Goal: Task Accomplishment & Management: Use online tool/utility

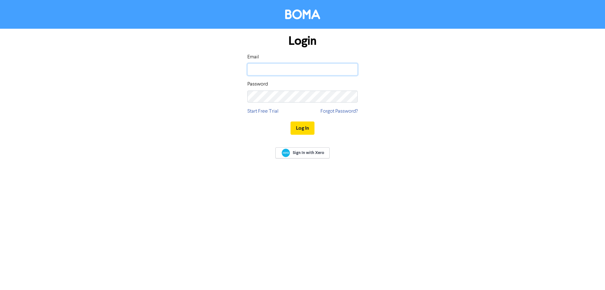
click at [260, 63] on input "email" at bounding box center [302, 69] width 110 height 12
type input "[PERSON_NAME][EMAIL_ADDRESS][DOMAIN_NAME]"
click at [290, 121] on button "Log In" at bounding box center [302, 127] width 24 height 13
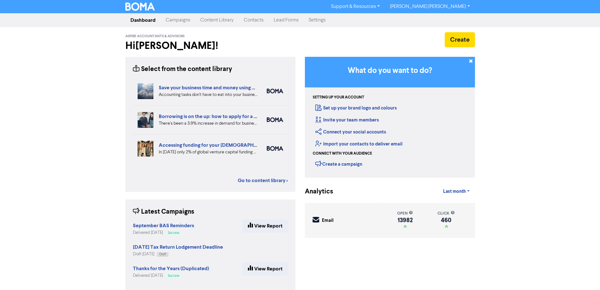
click at [214, 21] on link "Content Library" at bounding box center [216, 20] width 43 height 13
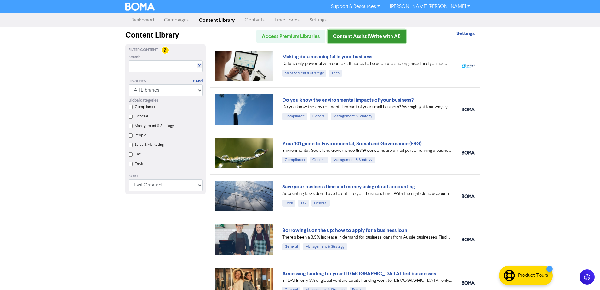
click at [376, 35] on link "Content Assist (Write with AI)" at bounding box center [367, 36] width 78 height 13
click at [178, 20] on link "Campaigns" at bounding box center [176, 20] width 35 height 13
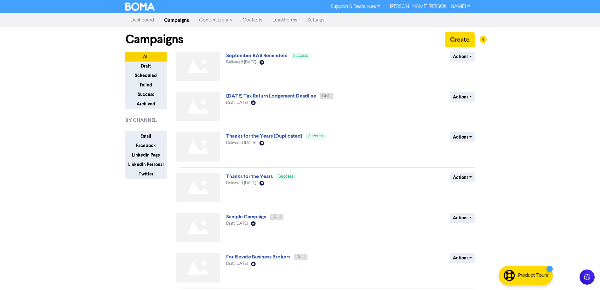
drag, startPoint x: 458, startPoint y: 38, endPoint x: 416, endPoint y: 34, distance: 41.9
click at [408, 33] on div "Campaigns Create" at bounding box center [300, 39] width 350 height 25
click at [462, 41] on button "Create" at bounding box center [460, 39] width 30 height 15
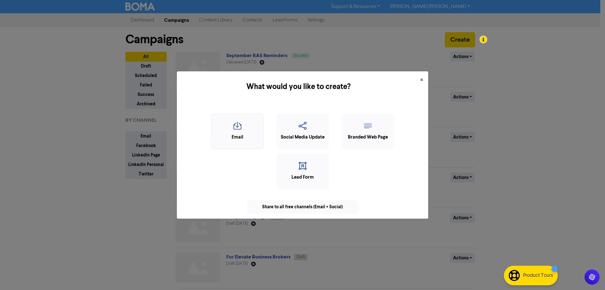
click at [235, 125] on icon "button" at bounding box center [238, 128] width 46 height 12
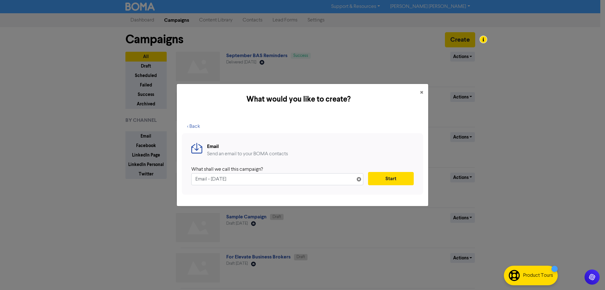
drag, startPoint x: 254, startPoint y: 180, endPoint x: 162, endPoint y: 166, distance: 93.2
click at [163, 167] on div "What would you like to create? × < Back Email Send an email to your BOMA contac…" at bounding box center [302, 145] width 605 height 290
type input "Lor-ip-Dolo Sit Ametcons Adip – Eli’s Doeiu Tempo in utl Etdol Ma ali enim admi…"
paste input "End-of-Year Tax Planning Tips – Don’t Leave Money on the Table"
type input "End-of-Year Tax Planning Tips – Don’t Leave Money on the Table"
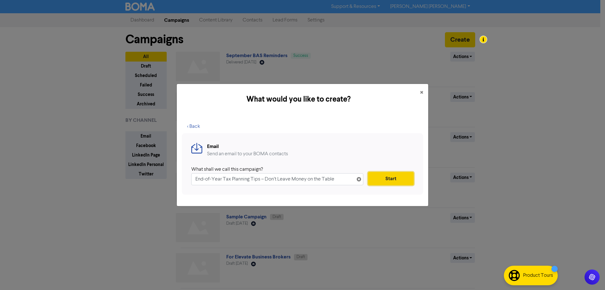
click at [384, 180] on button "Start" at bounding box center [391, 178] width 46 height 13
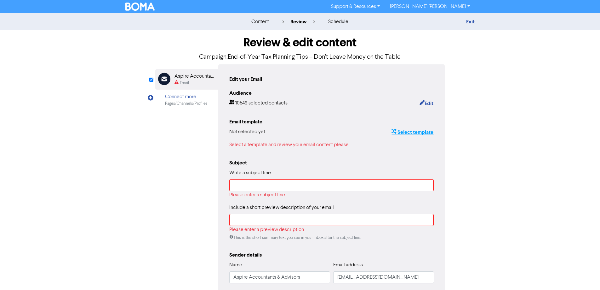
click at [405, 134] on button "Select template" at bounding box center [412, 132] width 43 height 8
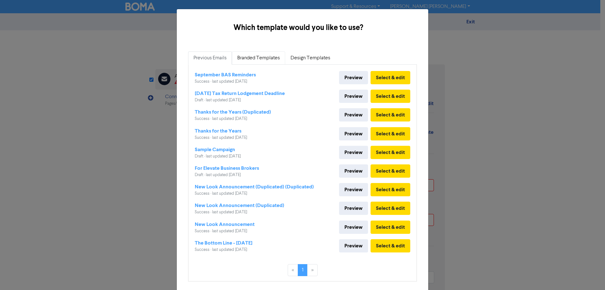
click at [255, 58] on link "Branded Templates" at bounding box center [258, 57] width 53 height 13
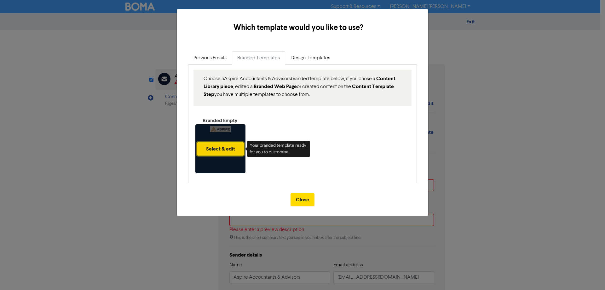
click at [219, 151] on button "Select & edit" at bounding box center [220, 148] width 47 height 13
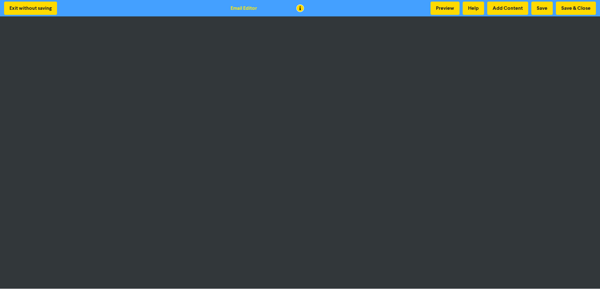
click at [529, 15] on div "Exit without saving Email Editor Preview Help Add Content Save Save & Close" at bounding box center [300, 8] width 600 height 16
click at [443, 10] on button "Preview" at bounding box center [445, 8] width 29 height 13
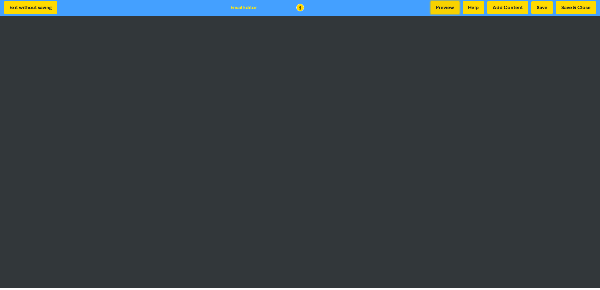
click at [445, 8] on button "Preview" at bounding box center [445, 7] width 29 height 13
click at [440, 6] on button "Preview" at bounding box center [445, 7] width 29 height 13
click at [442, 8] on button "Preview" at bounding box center [445, 7] width 29 height 13
click at [443, 6] on button "Preview" at bounding box center [445, 7] width 29 height 13
click at [574, 10] on button "Save & Close" at bounding box center [576, 7] width 40 height 13
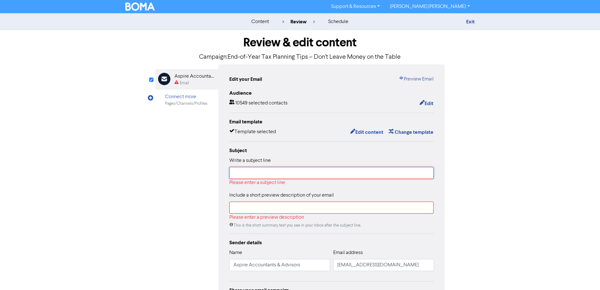
click at [248, 173] on input "text" at bounding box center [331, 173] width 205 height 12
click at [249, 208] on input "text" at bounding box center [331, 207] width 205 height 12
paste input "Make the most of your deductions before the financial year ends – simple tips t…"
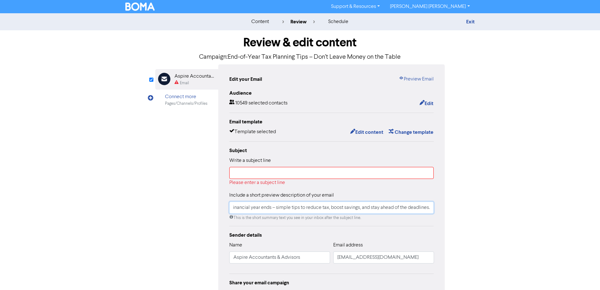
type input "Make the most of your deductions before the financial year ends – simple tips t…"
click at [249, 175] on input "text" at bounding box center [331, 173] width 205 height 12
paste input "End-of-Year Tax Planning Tips – Don’t Leave Money on the Table"
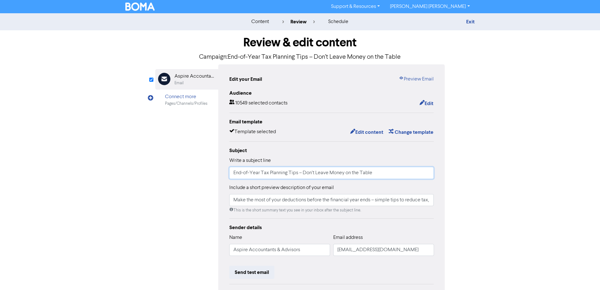
scroll to position [72, 0]
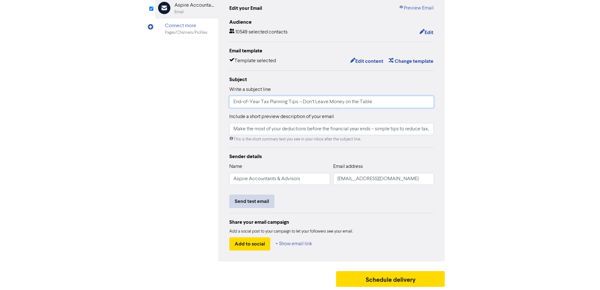
type input "End-of-Year Tax Planning Tips – Don’t Leave Money on the Table"
click at [250, 201] on button "Send test email" at bounding box center [251, 200] width 45 height 13
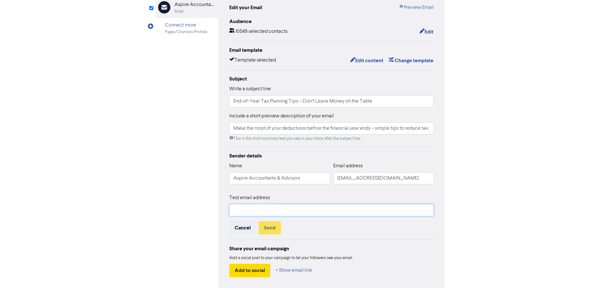
click at [256, 210] on input "text" at bounding box center [331, 210] width 205 height 12
type input "[PERSON_NAME][EMAIL_ADDRESS][DOMAIN_NAME]"
click at [269, 227] on button "Send" at bounding box center [270, 227] width 22 height 13
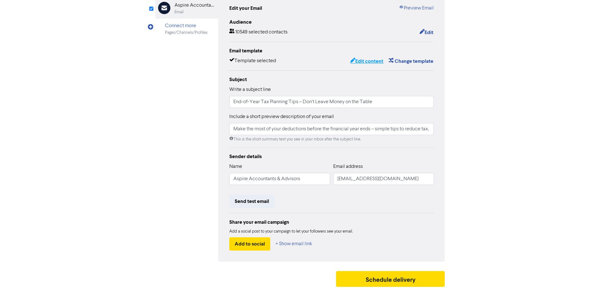
click at [365, 60] on button "Edit content" at bounding box center [367, 61] width 34 height 8
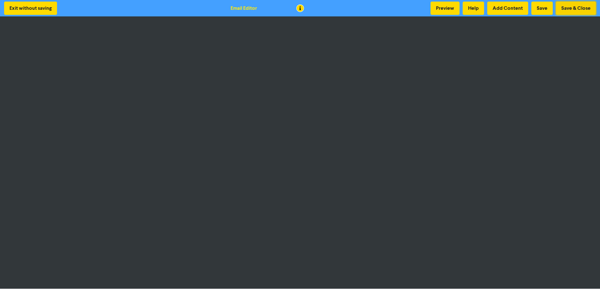
click at [571, 9] on button "Save & Close" at bounding box center [576, 8] width 40 height 13
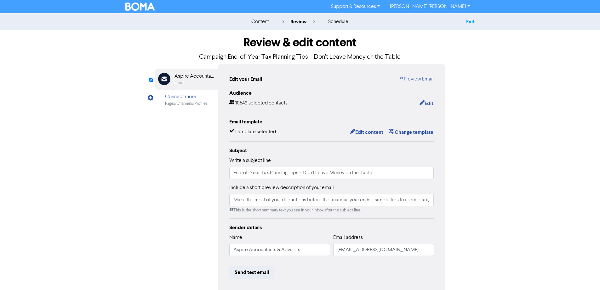
click at [471, 22] on link "Exit" at bounding box center [470, 22] width 9 height 6
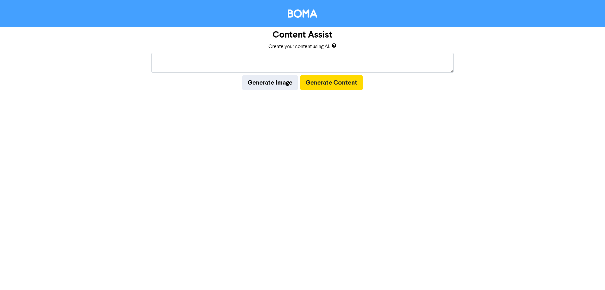
click at [269, 66] on textarea at bounding box center [302, 63] width 302 height 20
click at [197, 64] on textarea at bounding box center [302, 63] width 302 height 20
paste textarea "End-of-Year Tax Planning Tips – Don’t Leave Money on the Table"
type textarea "End-of-Year Tax Planning Tips – Don’t Leave Money on the Table"
click at [332, 85] on button "Generate Content" at bounding box center [331, 82] width 62 height 15
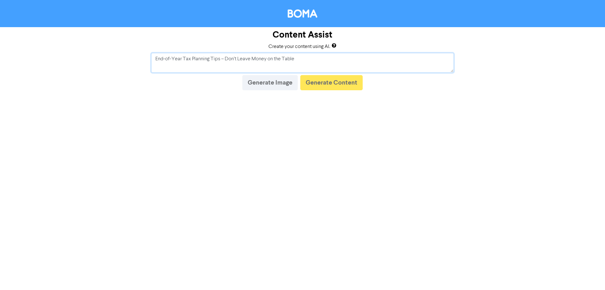
click at [305, 60] on textarea "End-of-Year Tax Planning Tips – Don’t Leave Money on the Table" at bounding box center [302, 63] width 302 height 20
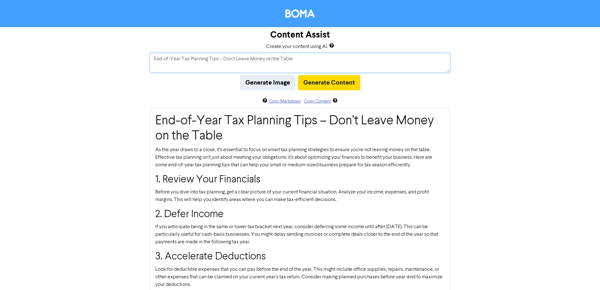
click at [305, 60] on textarea "End-of-Year Tax Planning Tips – Don’t Leave Money on the Table" at bounding box center [300, 63] width 300 height 20
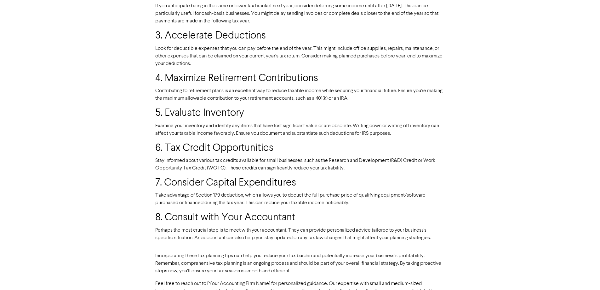
scroll to position [244, 0]
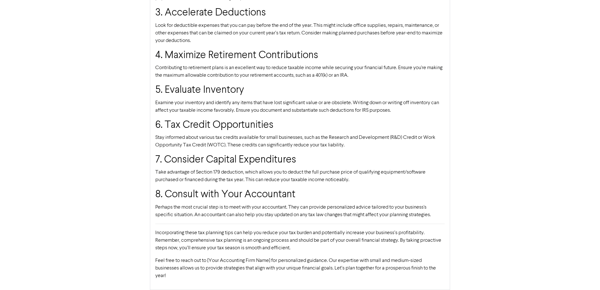
click at [451, 128] on div "Content Assist Create your content using AI. End-of-Year Tax Planning Tips – Do…" at bounding box center [300, 37] width 600 height 506
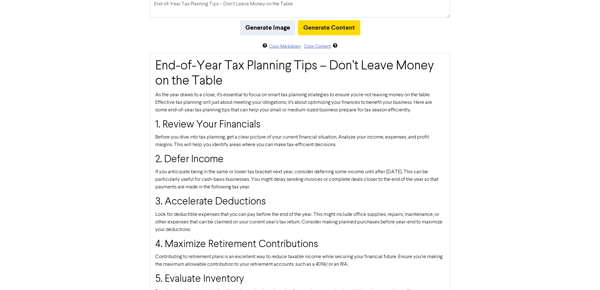
scroll to position [0, 0]
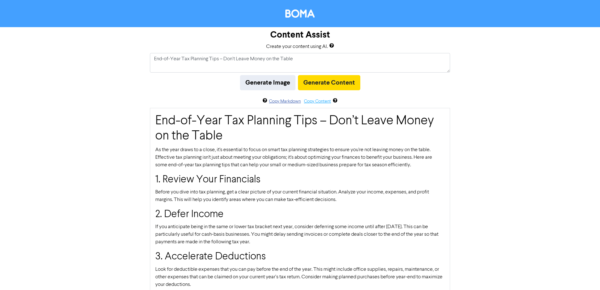
click at [315, 102] on button "Copy Content" at bounding box center [318, 101] width 28 height 7
drag, startPoint x: 299, startPoint y: 60, endPoint x: 131, endPoint y: 49, distance: 168.3
click at [131, 49] on div "Content Assist Create your content using AI. End-of-Year Tax Planning Tips – Do…" at bounding box center [300, 280] width 600 height 506
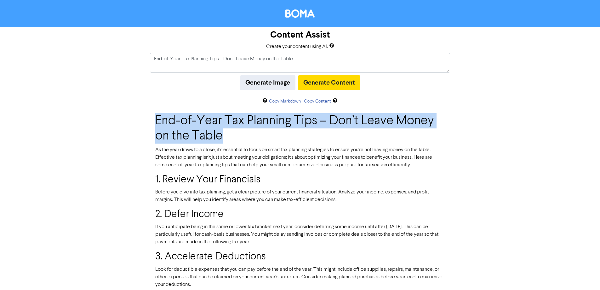
drag, startPoint x: 221, startPoint y: 138, endPoint x: 152, endPoint y: 123, distance: 70.8
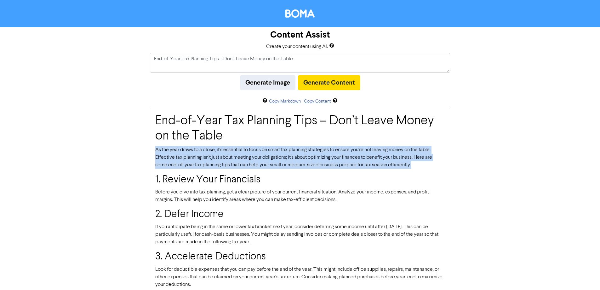
drag, startPoint x: 415, startPoint y: 167, endPoint x: 154, endPoint y: 148, distance: 261.5
copy p "As the year draws to a close, it's essential to focus on smart tax planning str…"
click at [169, 167] on p "As the year draws to a close, it's essential to focus on smart tax planning str…" at bounding box center [300, 157] width 290 height 23
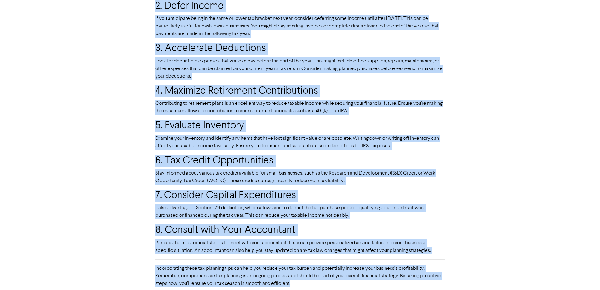
scroll to position [244, 0]
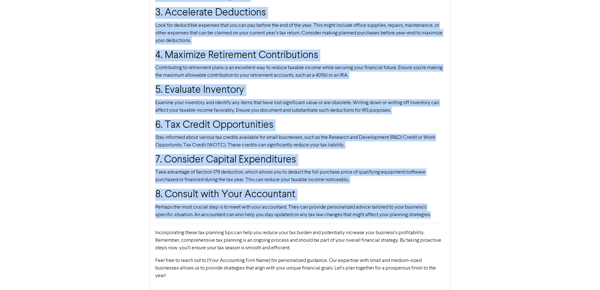
drag, startPoint x: 155, startPoint y: 152, endPoint x: 450, endPoint y: 220, distance: 303.0
click at [450, 220] on div "End-of-Year Tax Planning Tips – Don’t Leave Money on the Table As the year draw…" at bounding box center [300, 76] width 300 height 425
copy div "As the year draws to a close, it's essential to focus on smart tax planning str…"
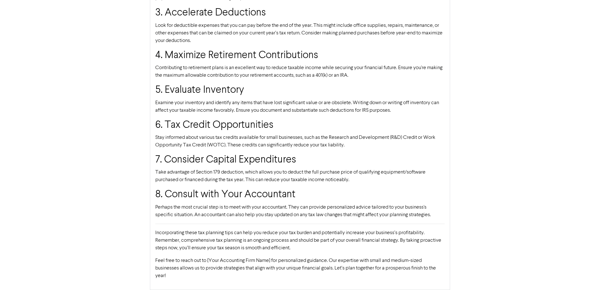
click at [166, 278] on p "Feel free to reach out to [Your Accounting Firm Name] for personalized guidance…" at bounding box center [300, 267] width 290 height 23
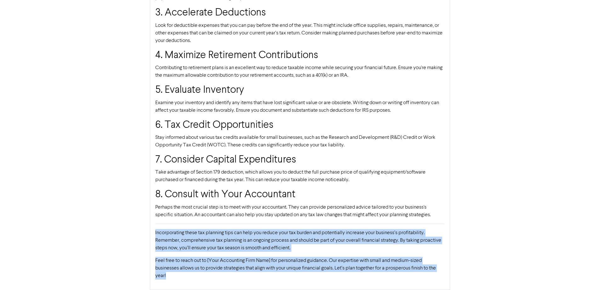
drag, startPoint x: 169, startPoint y: 277, endPoint x: 150, endPoint y: 232, distance: 48.6
click at [150, 232] on div "End-of-Year Tax Planning Tips – Don’t Leave Money on the Table As the year draw…" at bounding box center [300, 76] width 300 height 425
copy div "Incorporating these tax planning tips can help you reduce your tax burden and p…"
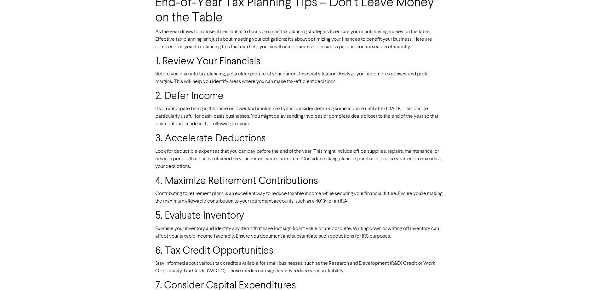
scroll to position [0, 0]
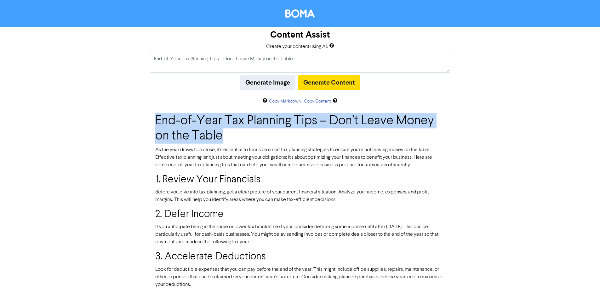
drag, startPoint x: 225, startPoint y: 135, endPoint x: 158, endPoint y: 120, distance: 67.9
click at [158, 120] on h1 "End-of-Year Tax Planning Tips – Don’t Leave Money on the Table" at bounding box center [300, 128] width 290 height 30
copy h1 "End-of-Year Tax Planning Tips – Don’t Leave Money on the Table"
